Goal: Task Accomplishment & Management: Manage account settings

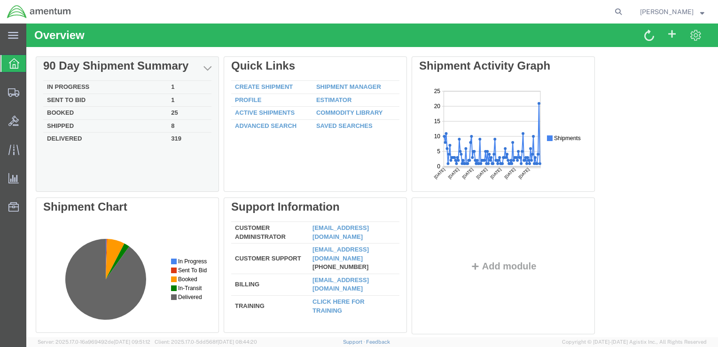
click at [83, 86] on td "In Progress" at bounding box center [105, 87] width 124 height 13
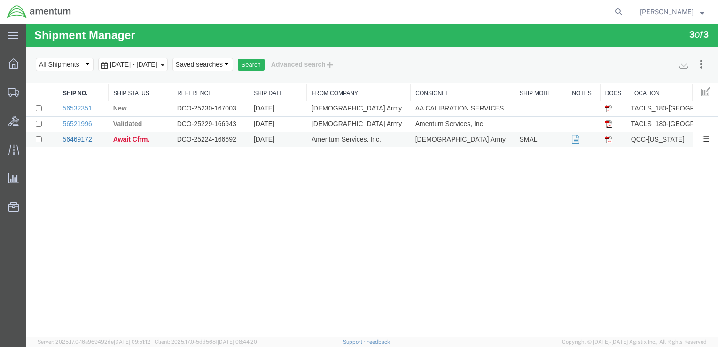
click at [84, 137] on link "56469172" at bounding box center [77, 139] width 29 height 8
click at [85, 125] on link "56521996" at bounding box center [77, 124] width 29 height 8
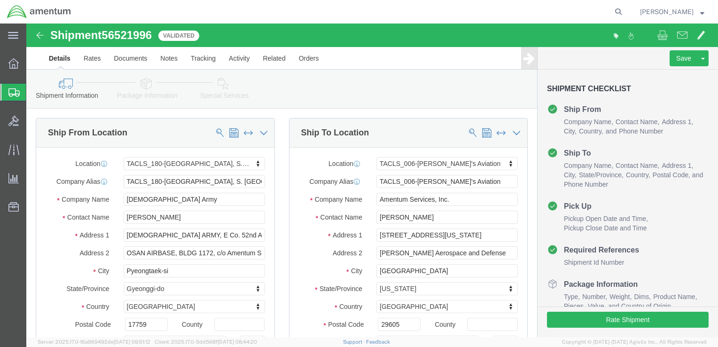
select select "42679"
select select "42676"
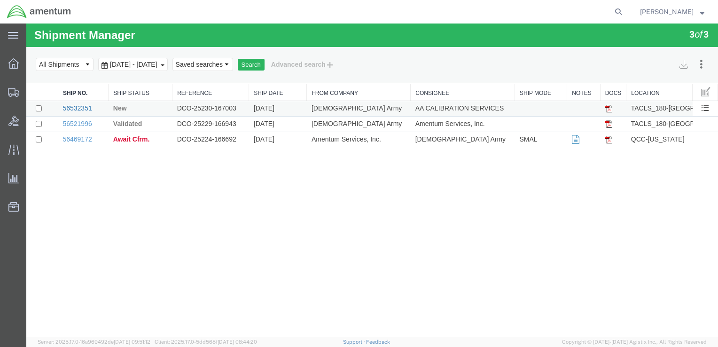
click at [80, 107] on link "56532351" at bounding box center [77, 108] width 29 height 8
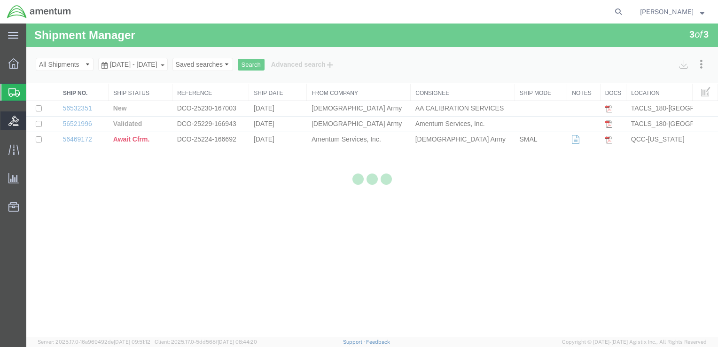
select select "42679"
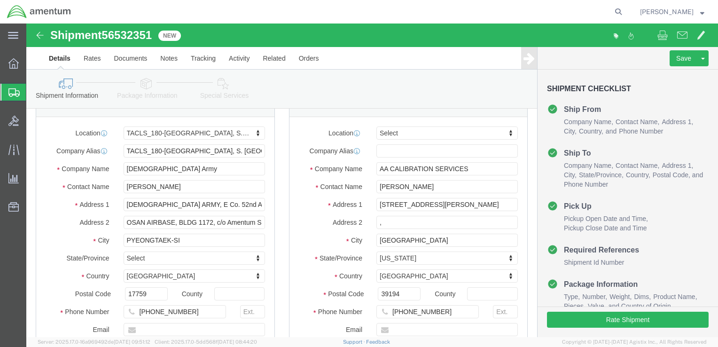
scroll to position [47, 0]
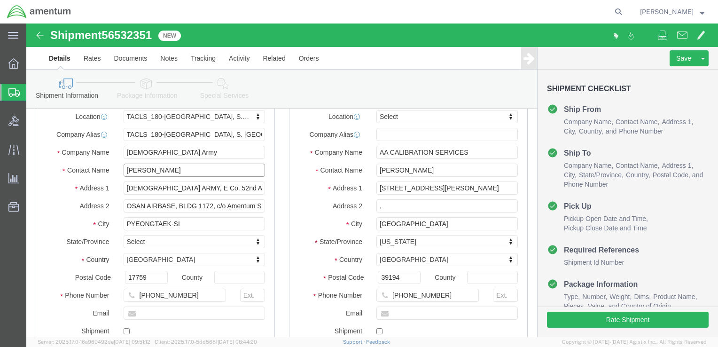
drag, startPoint x: 146, startPoint y: 147, endPoint x: 72, endPoint y: 151, distance: 74.0
click div "Contact Name [PERSON_NAME]"
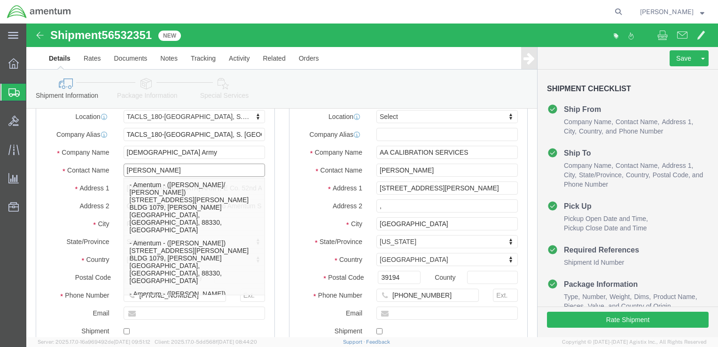
type input "[PERSON_NAME]"
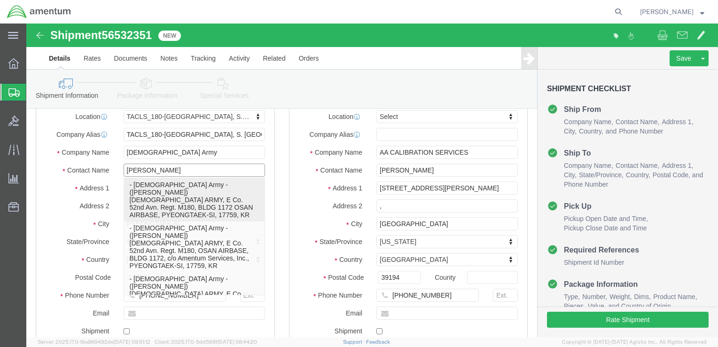
click p "- [DEMOGRAPHIC_DATA] Army - ([PERSON_NAME]) [DEMOGRAPHIC_DATA] ARMY, E Co. 52nd…"
select select
type input "[PERSON_NAME]"
type input "BLDG 1172 OSAN AIRBASE"
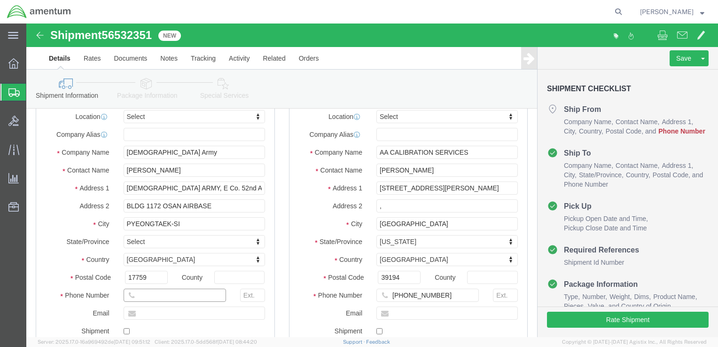
click input "text"
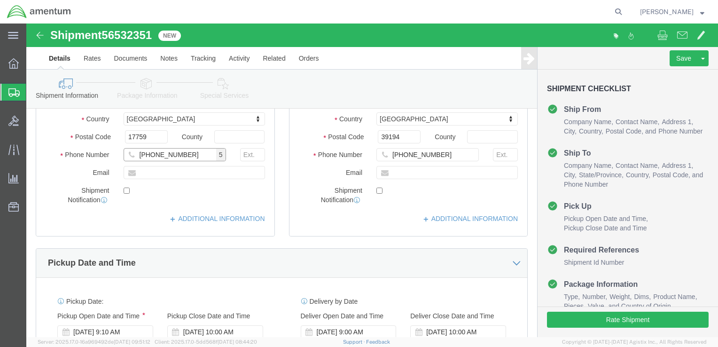
scroll to position [188, 0]
type input "[PHONE_NUMBER]"
click button "Rate Shipment"
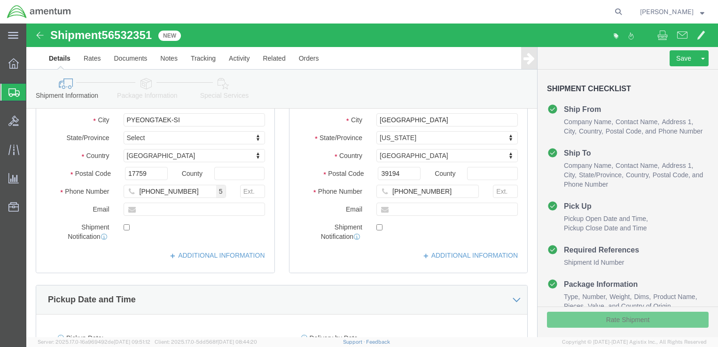
scroll to position [47, 0]
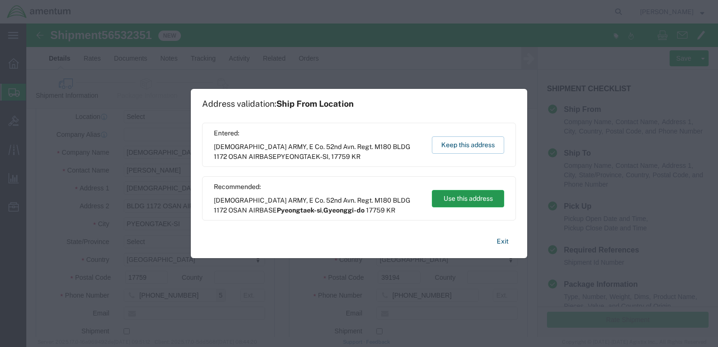
click at [453, 198] on button "Use this address" at bounding box center [468, 198] width 72 height 17
type input "Pyeongtaek-si"
select select "13"
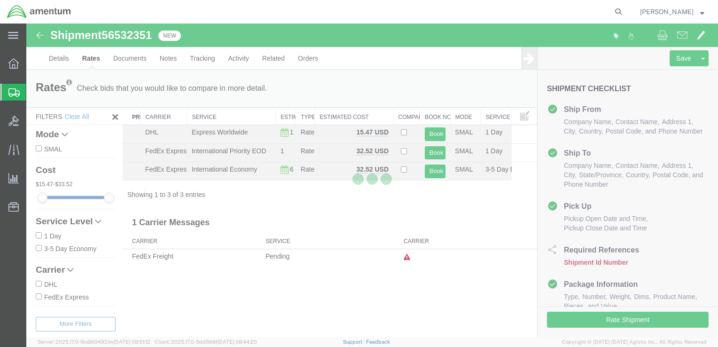
scroll to position [0, 0]
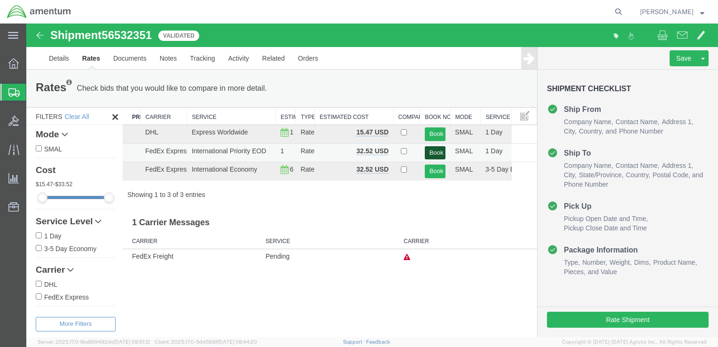
click at [445, 154] on button "Book" at bounding box center [435, 153] width 21 height 14
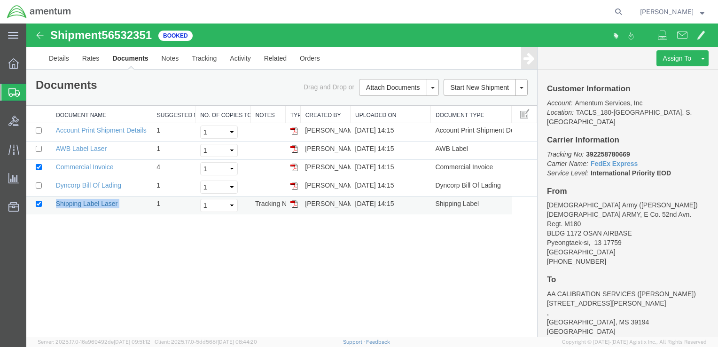
drag, startPoint x: 121, startPoint y: 203, endPoint x: 56, endPoint y: 205, distance: 65.4
click at [56, 205] on td "Shipping Label Laser" at bounding box center [101, 206] width 101 height 18
copy td "Shipping Label Laser"
click at [295, 207] on td at bounding box center [293, 206] width 15 height 18
drag, startPoint x: 154, startPoint y: 35, endPoint x: 107, endPoint y: 37, distance: 47.5
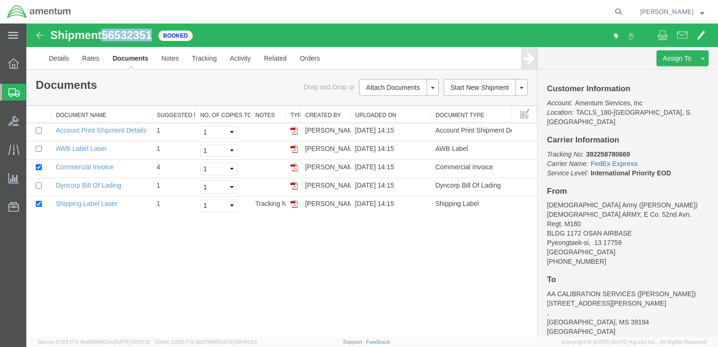
click at [107, 37] on span "56532351" at bounding box center [127, 35] width 50 height 13
copy span "56532351"
drag, startPoint x: 587, startPoint y: 145, endPoint x: 630, endPoint y: 144, distance: 42.8
click at [630, 150] on b "392258780669" at bounding box center [608, 154] width 44 height 8
copy b "392258780669"
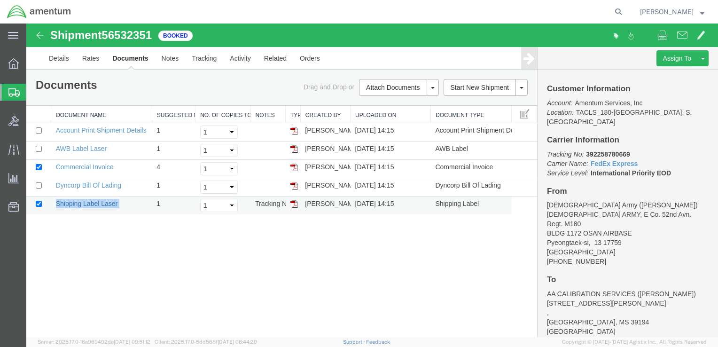
drag, startPoint x: 122, startPoint y: 204, endPoint x: 56, endPoint y: 202, distance: 65.9
click at [56, 202] on td "Shipping Label Laser" at bounding box center [101, 206] width 101 height 18
copy td "Shipping Label Laser"
click at [295, 201] on img at bounding box center [295, 204] width 8 height 8
click at [290, 148] on td at bounding box center [293, 151] width 15 height 18
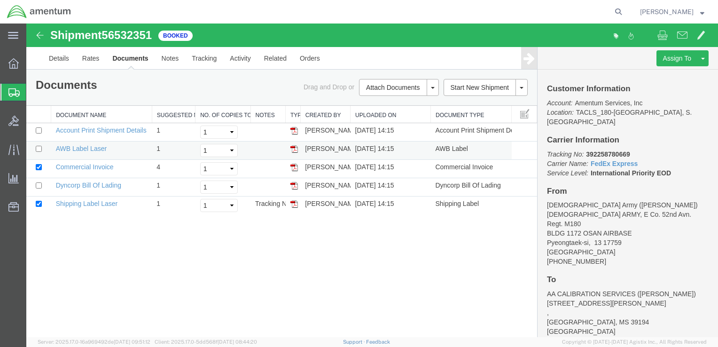
click at [296, 150] on img at bounding box center [295, 149] width 8 height 8
drag, startPoint x: 265, startPoint y: 24, endPoint x: 83, endPoint y: 187, distance: 244.4
click at [83, 187] on link "Dyncorp Bill Of Lading" at bounding box center [88, 185] width 65 height 8
click at [94, 189] on td "Dyncorp Bill Of Lading" at bounding box center [101, 187] width 101 height 18
click at [109, 187] on link "Dyncorp Bill Of Lading" at bounding box center [88, 185] width 65 height 8
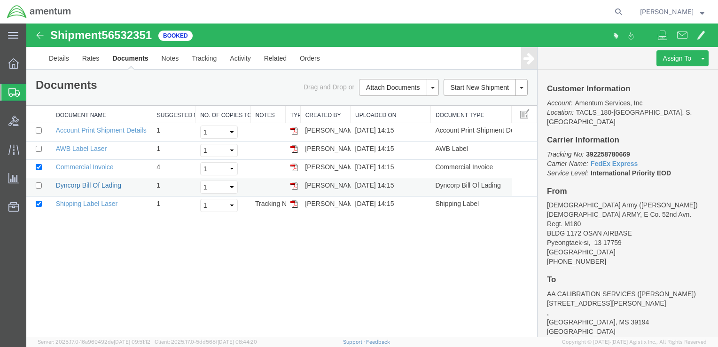
click at [109, 187] on link "Dyncorp Bill Of Lading" at bounding box center [88, 185] width 65 height 8
